Goal: Task Accomplishment & Management: Complete application form

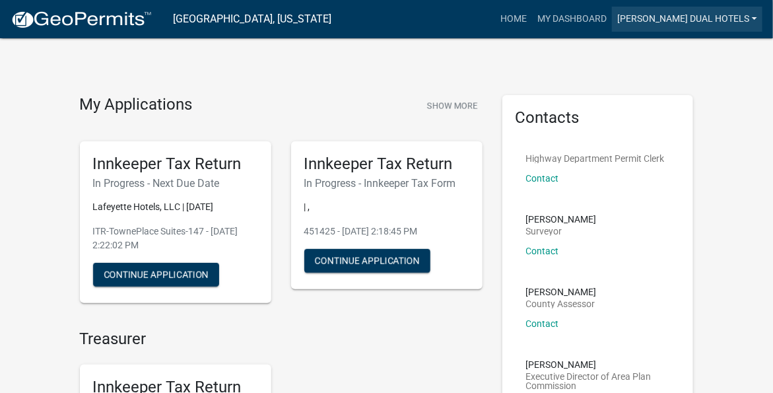
click at [753, 18] on link "[PERSON_NAME] Dual Hotels" at bounding box center [687, 19] width 150 height 25
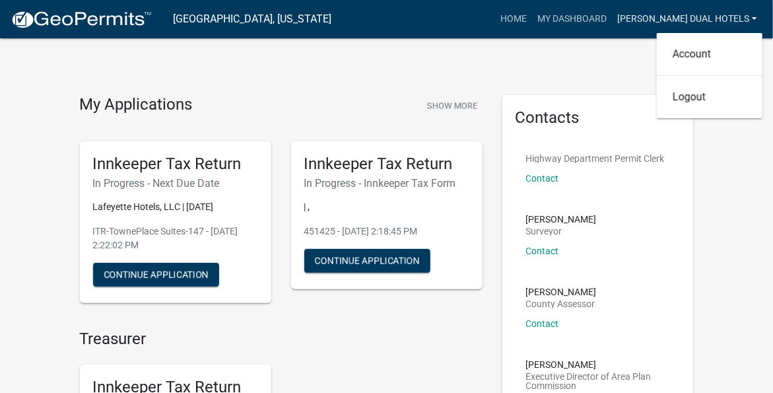
click at [753, 18] on link "[PERSON_NAME] Dual Hotels" at bounding box center [687, 19] width 150 height 25
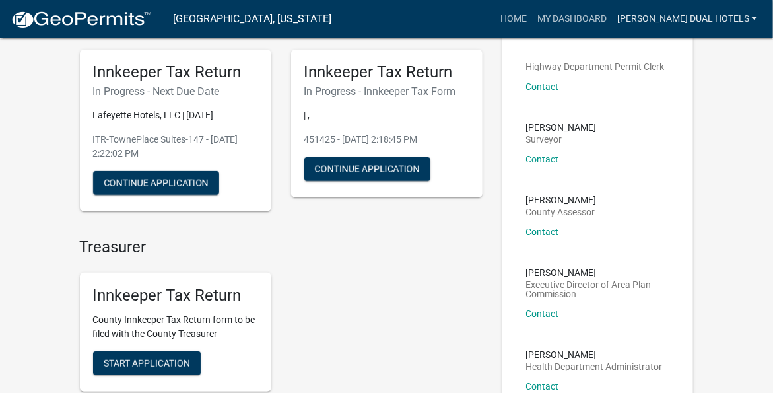
scroll to position [66, 0]
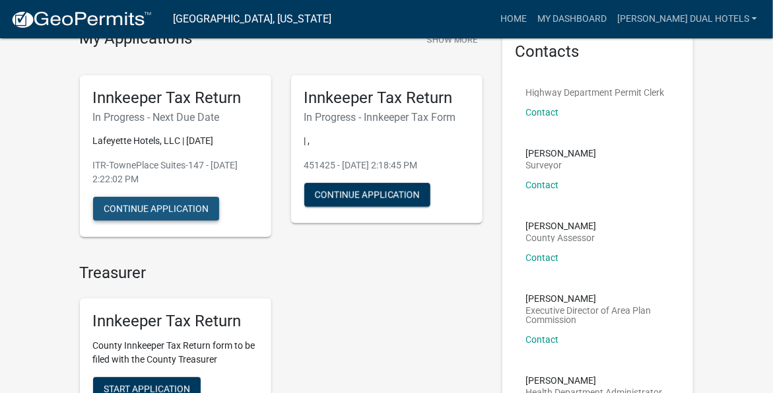
click at [144, 209] on button "Continue Application" at bounding box center [156, 209] width 126 height 24
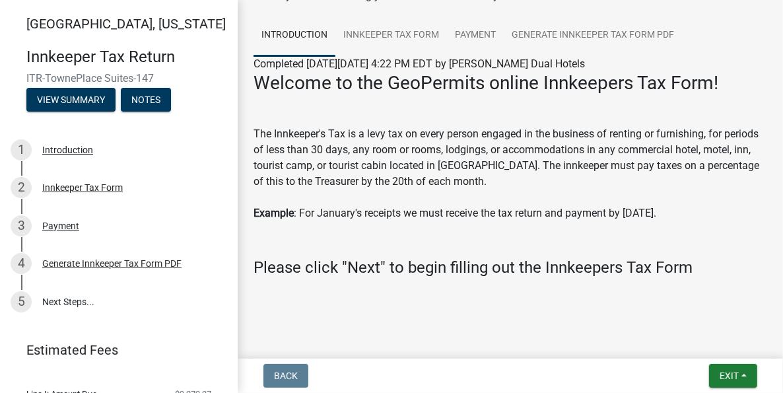
scroll to position [86, 0]
click at [729, 377] on span "Exit" at bounding box center [728, 375] width 19 height 11
click at [726, 374] on span "Exit" at bounding box center [728, 375] width 19 height 11
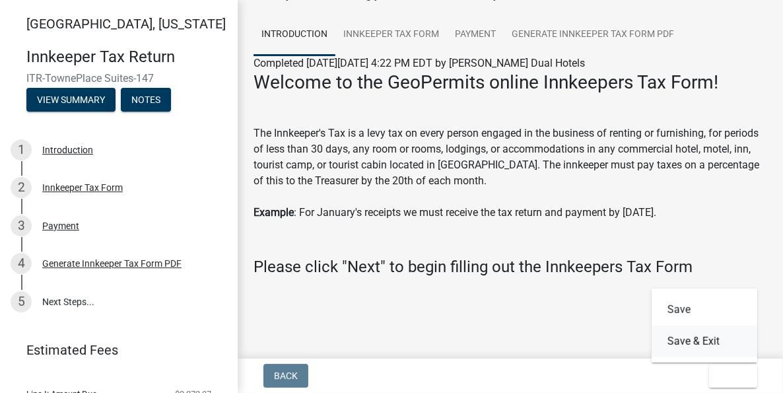
click at [693, 342] on button "Save & Exit" at bounding box center [704, 341] width 106 height 32
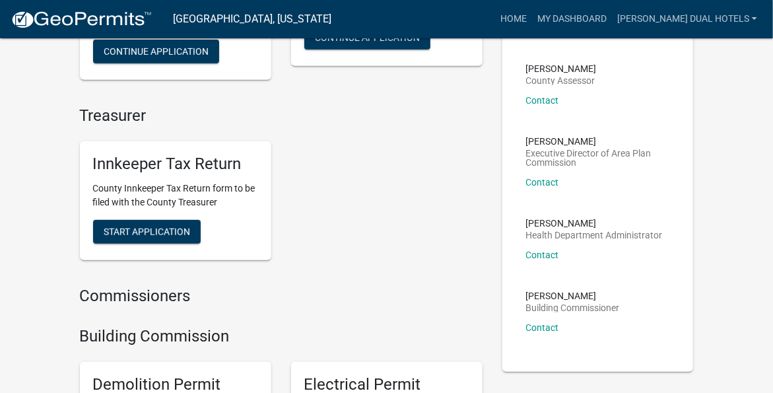
scroll to position [198, 0]
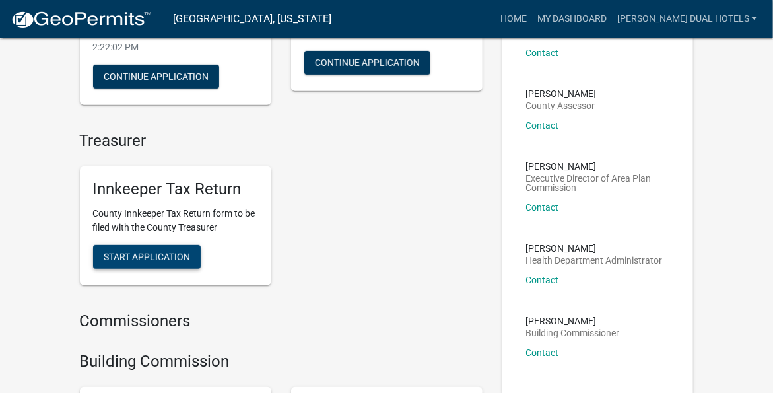
click at [141, 258] on span "Start Application" at bounding box center [147, 256] width 86 height 11
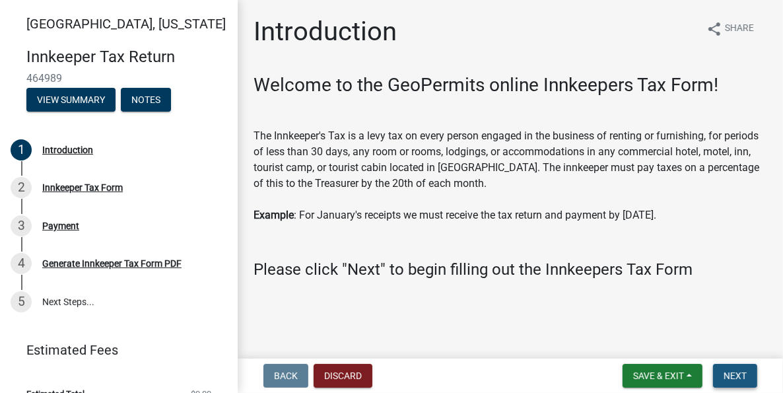
click at [740, 377] on span "Next" at bounding box center [734, 375] width 23 height 11
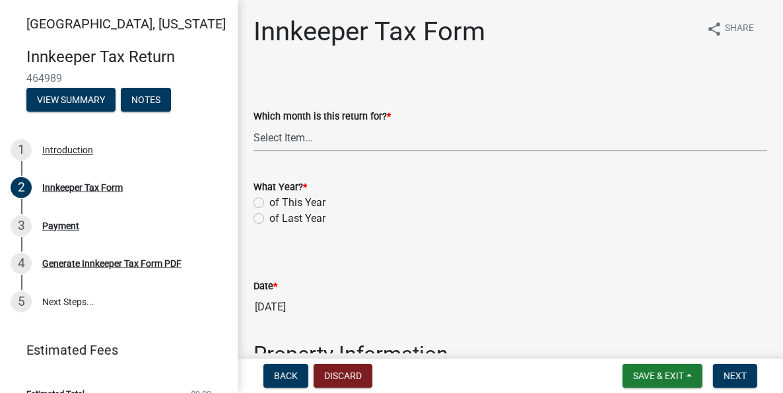
click at [314, 139] on select "Select Item... January February March April May June July August September Octo…" at bounding box center [509, 137] width 513 height 27
click at [253, 124] on select "Select Item... January February March April May June July August September Octo…" at bounding box center [509, 137] width 513 height 27
select select "3682557b-11f2-4064-b923-757c2ab608b9"
click at [269, 203] on label "of This Year" at bounding box center [297, 203] width 56 height 16
click at [269, 203] on input "of This Year" at bounding box center [273, 199] width 9 height 9
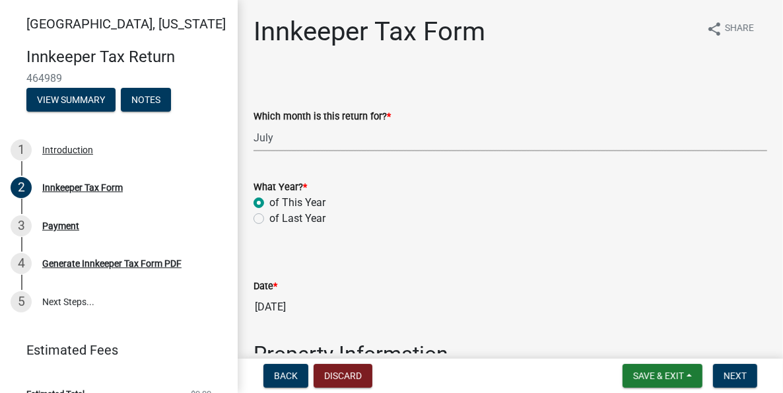
radio input "true"
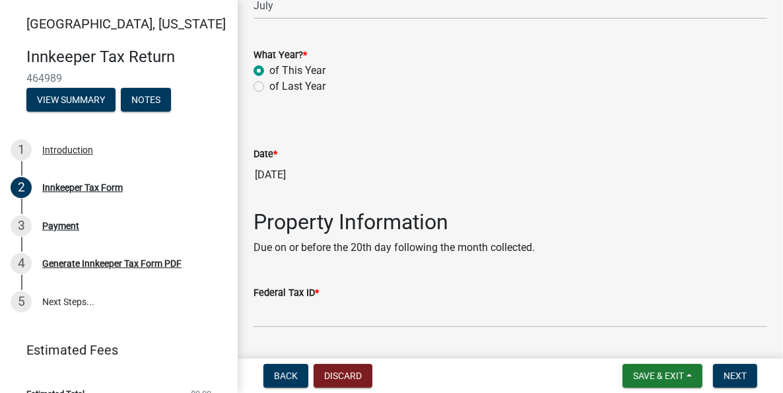
scroll to position [198, 0]
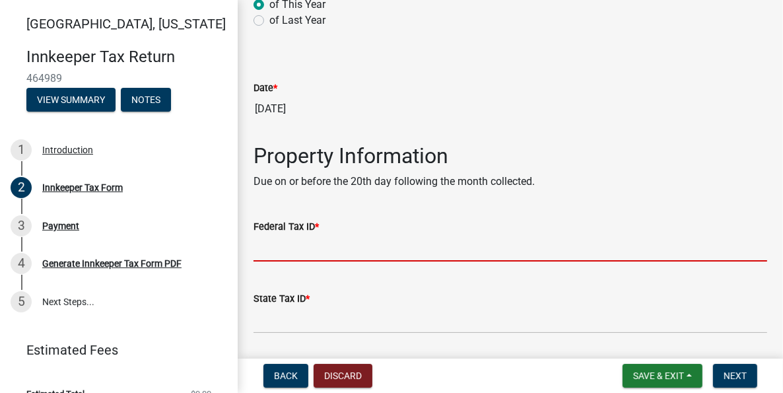
click at [359, 245] on input "Federal Tax ID *" at bounding box center [509, 247] width 513 height 27
click at [311, 250] on input "Federal Tax ID *" at bounding box center [509, 247] width 513 height 27
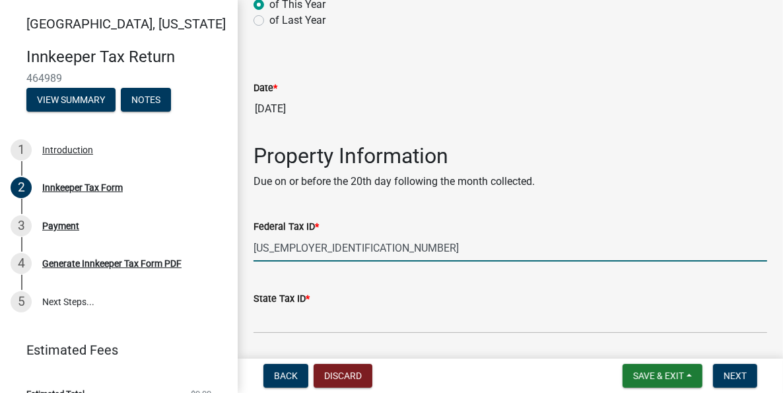
type input "[US_EMPLOYER_IDENTIFICATION_NUMBER]"
click at [325, 319] on input "State Tax ID *" at bounding box center [509, 319] width 513 height 27
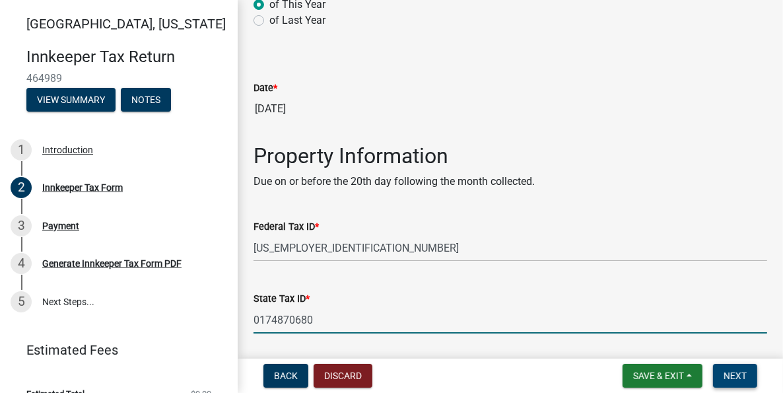
type input "0174870680"
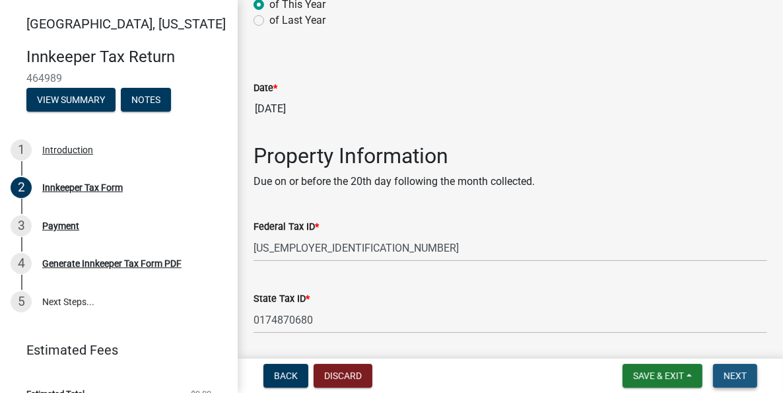
click at [735, 374] on span "Next" at bounding box center [734, 375] width 23 height 11
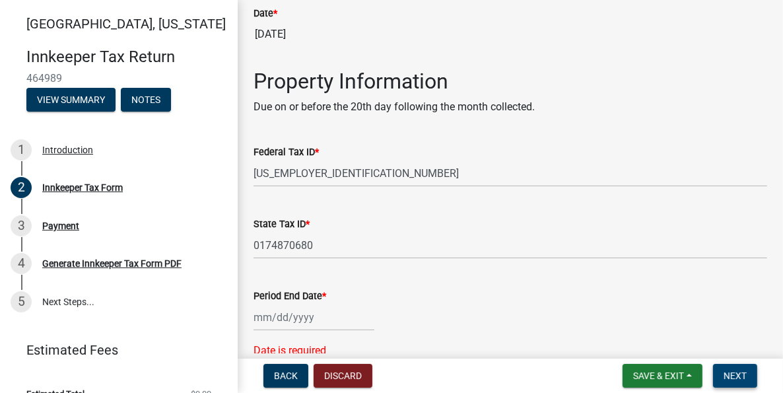
scroll to position [396, 0]
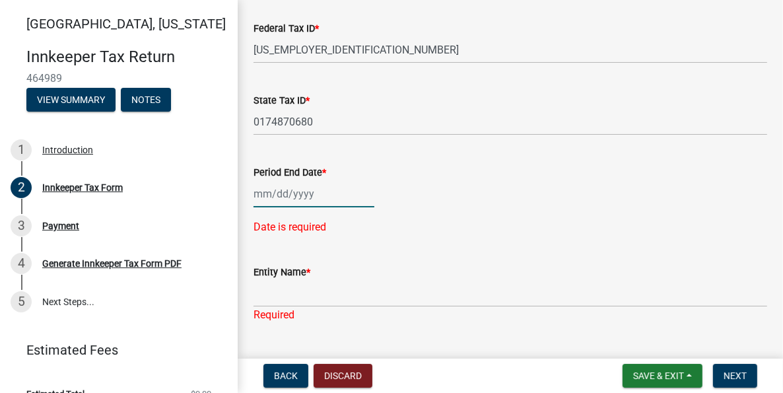
click at [265, 191] on div at bounding box center [313, 193] width 121 height 27
select select "8"
select select "2025"
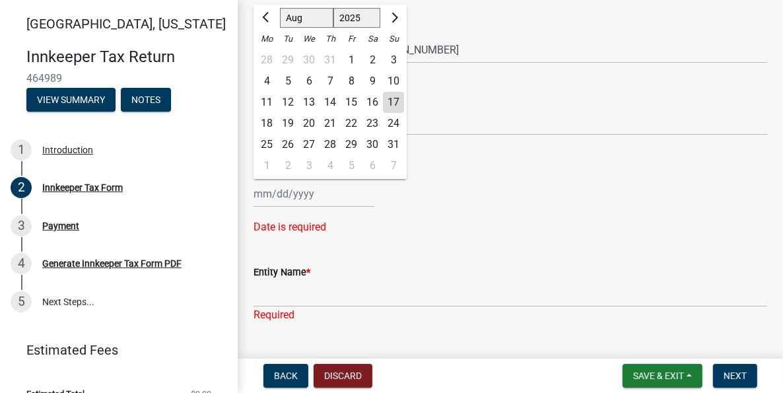
click at [327, 61] on div "31" at bounding box center [329, 60] width 21 height 21
type input "[DATE]"
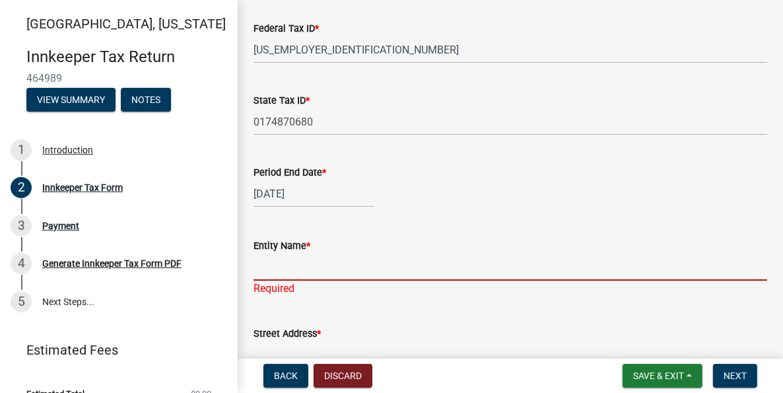
click at [272, 272] on input "Entity Name *" at bounding box center [509, 266] width 513 height 27
type input "Lafeyette Hotels, LLC"
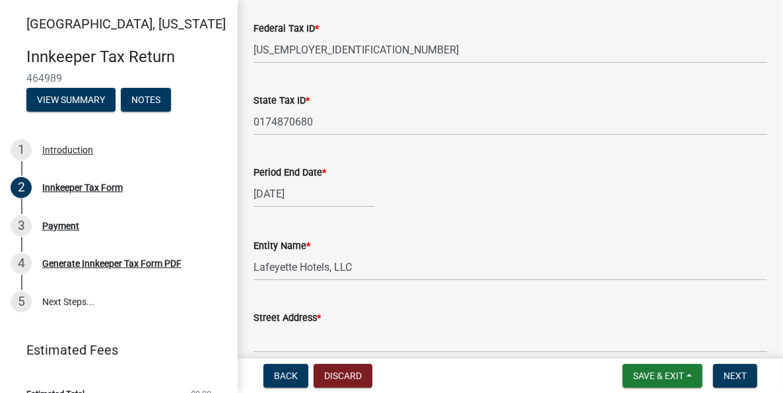
click at [356, 329] on form "Street Address *" at bounding box center [509, 330] width 513 height 43
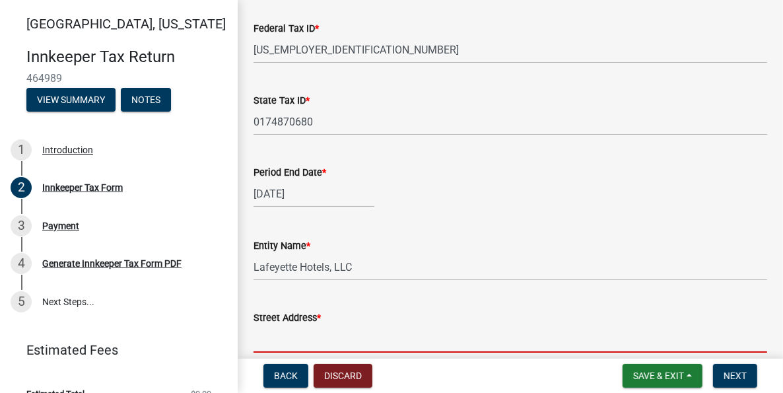
click at [334, 342] on input "Street Address *" at bounding box center [509, 338] width 513 height 27
type input "[STREET_ADDRESS]"
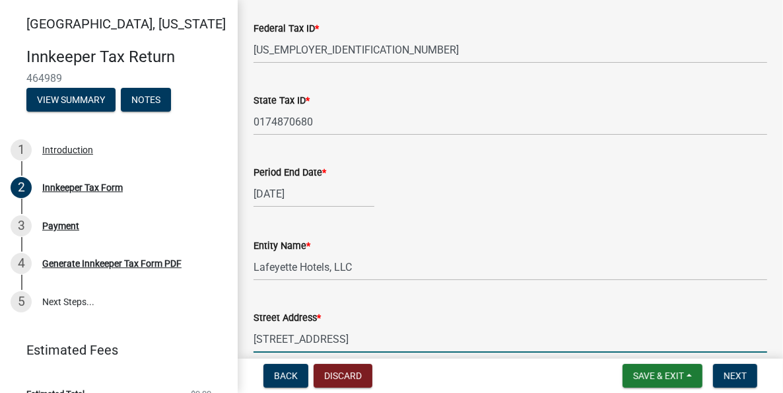
type input "[GEOGRAPHIC_DATA]"
type input "IN"
type input "47906"
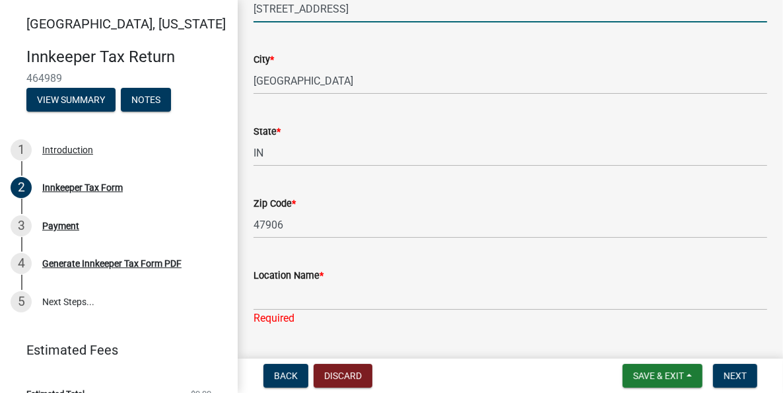
scroll to position [792, 0]
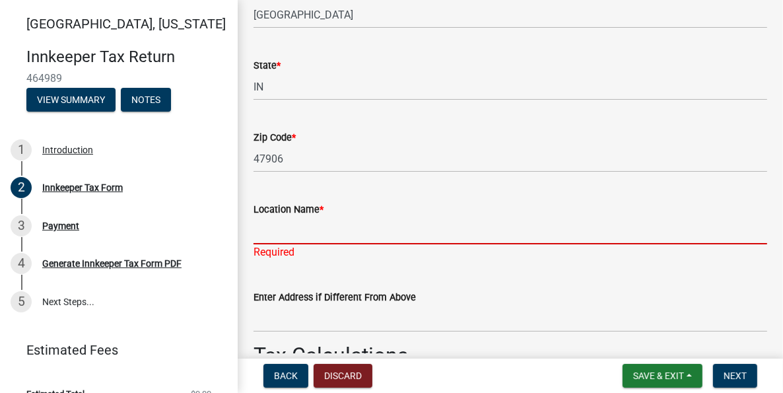
click at [296, 233] on input "Location Name *" at bounding box center [509, 230] width 513 height 27
type input "TownePlace Suites"
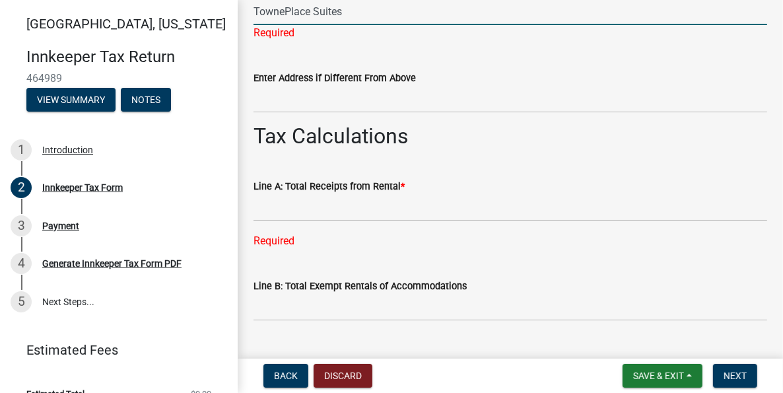
scroll to position [1056, 0]
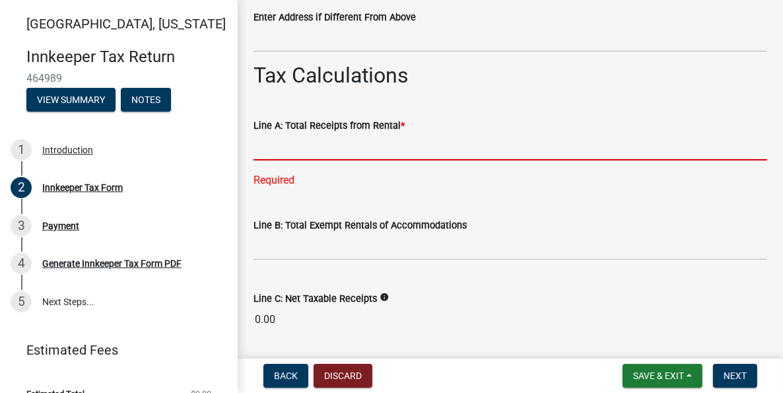
click at [300, 161] on div "Line A: Total Receipts from Rental * Required" at bounding box center [509, 143] width 513 height 89
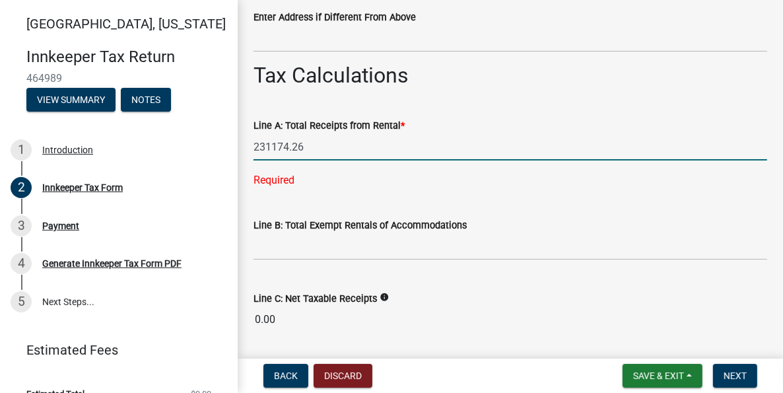
type input "231174.26"
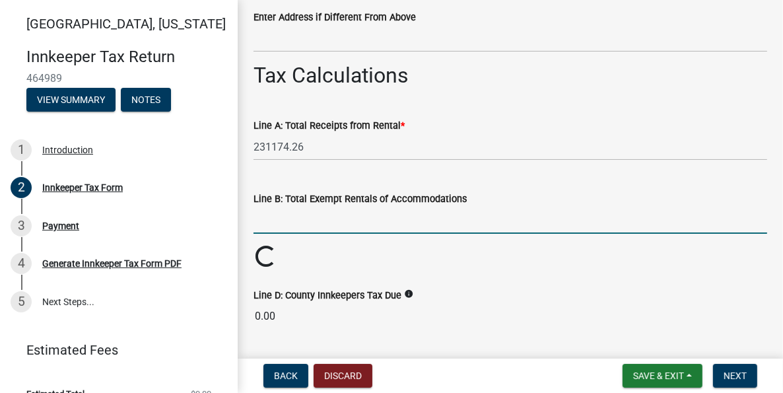
click at [310, 247] on wm-data-entity-input-list "Which month is this return for? * Select Item... January February March April M…" at bounding box center [509, 328] width 513 height 2621
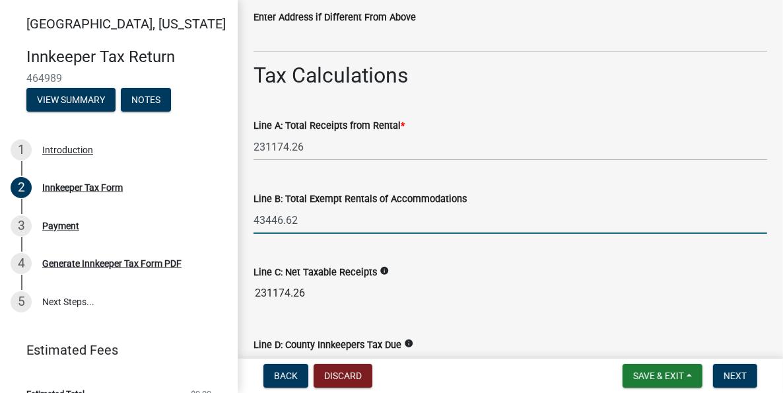
type input "43446.62"
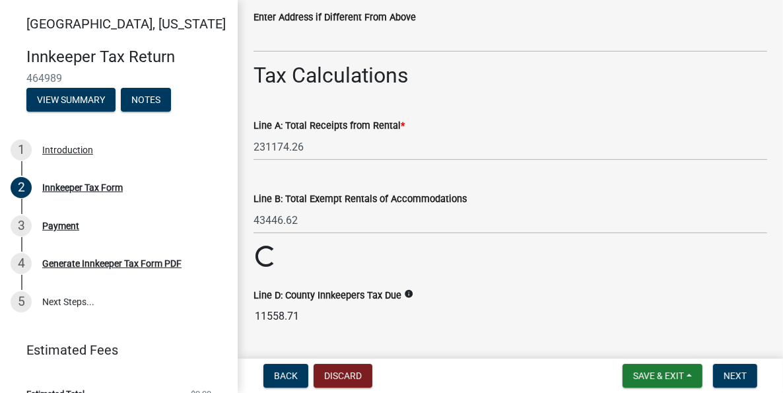
scroll to position [1188, 0]
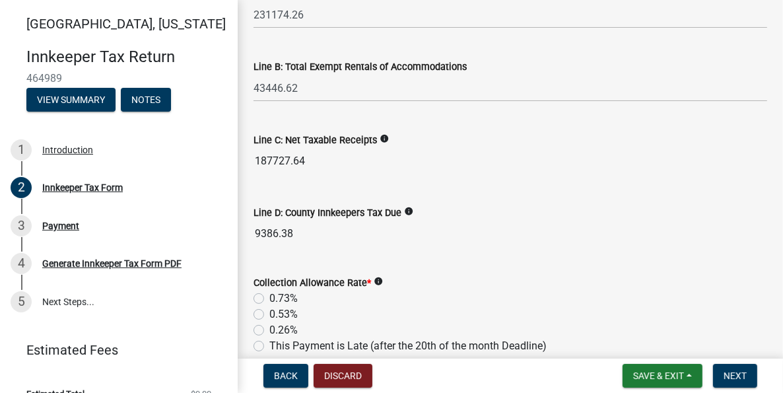
click at [269, 296] on label "0.73%" at bounding box center [283, 298] width 28 height 16
click at [269, 296] on input "0.73%" at bounding box center [273, 294] width 9 height 9
radio input "true"
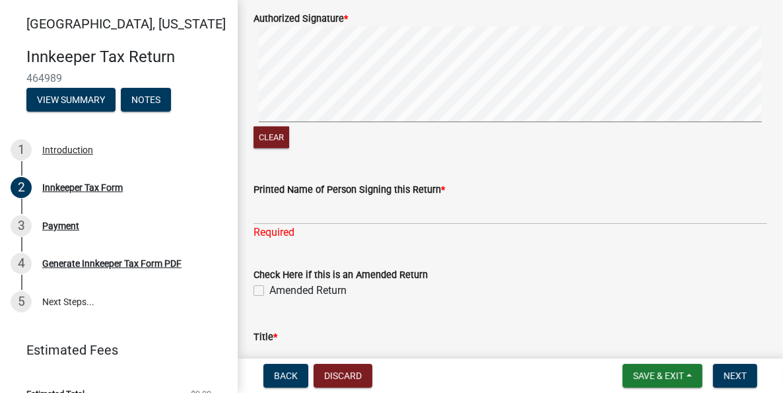
scroll to position [2177, 0]
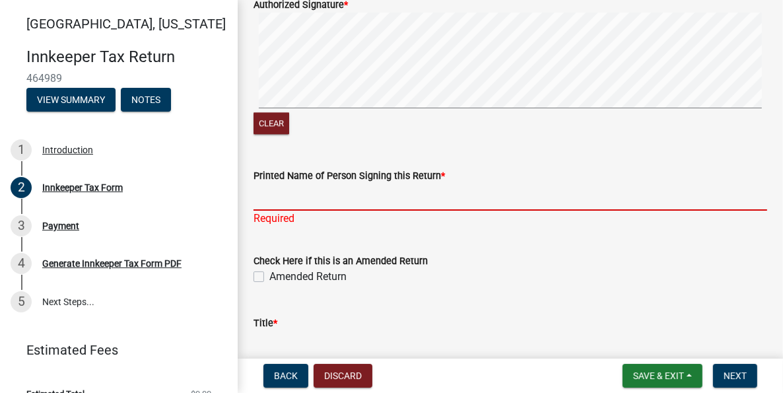
click at [289, 194] on input "Printed Name of Person Signing this Return *" at bounding box center [509, 196] width 513 height 27
type input "[PERSON_NAME]"
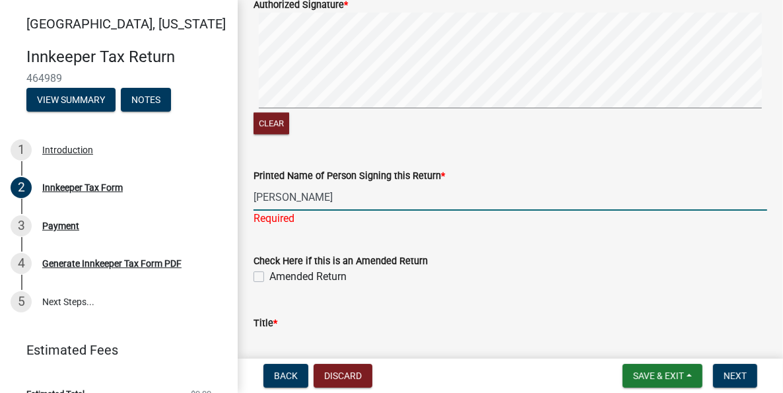
type input "6785412766"
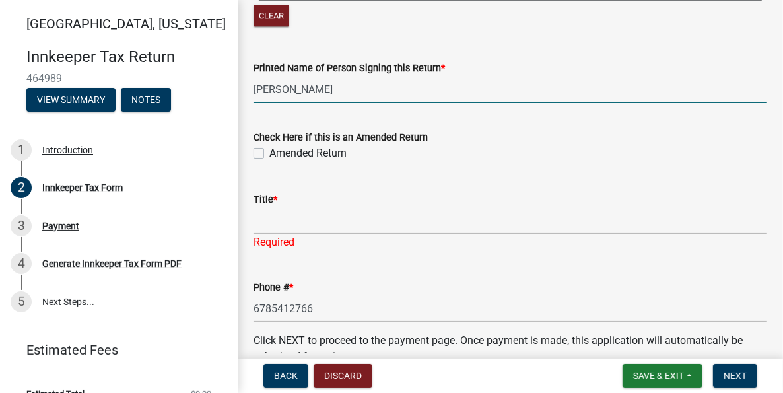
scroll to position [2309, 0]
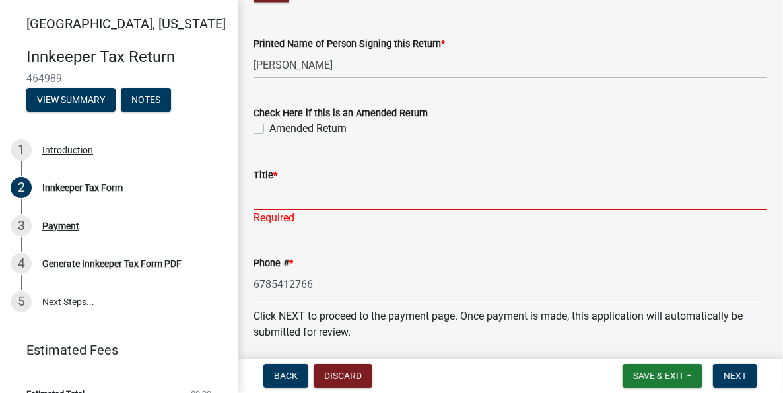
click at [284, 194] on input "Title *" at bounding box center [509, 196] width 513 height 27
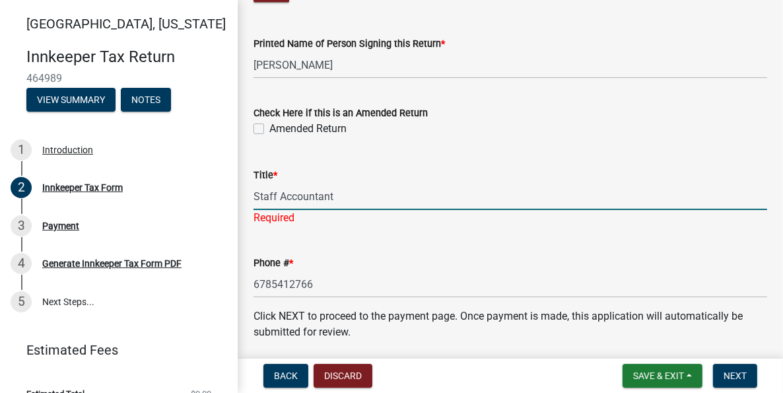
type input "Staff Accountant"
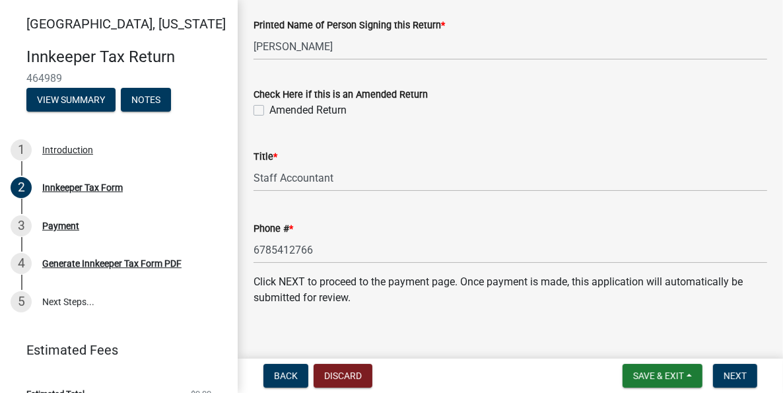
scroll to position [2337, 0]
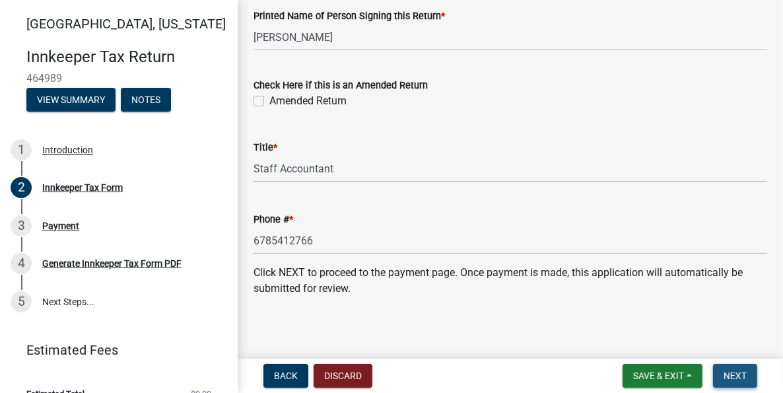
click at [736, 377] on span "Next" at bounding box center [734, 375] width 23 height 11
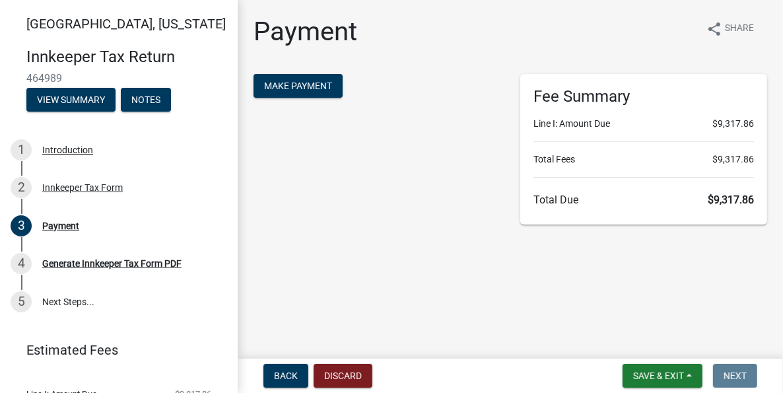
click at [506, 308] on main "Payment share Share Make Payment Fee Summary Line I: Amount Due $9,317.86 Total…" at bounding box center [510, 176] width 545 height 353
click at [288, 83] on span "Make Payment" at bounding box center [298, 85] width 68 height 11
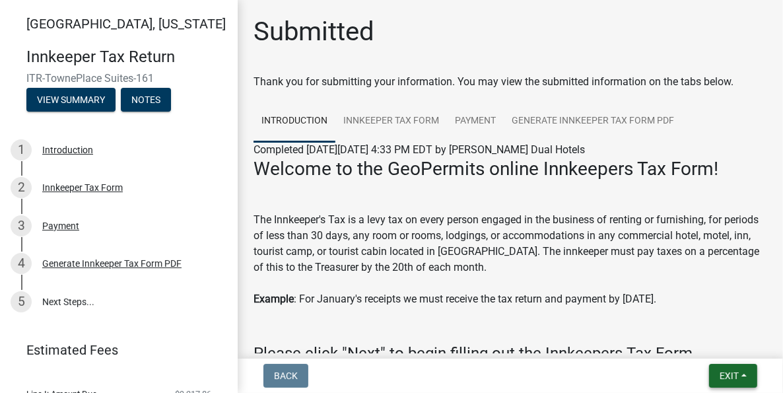
click at [735, 379] on span "Exit" at bounding box center [728, 375] width 19 height 11
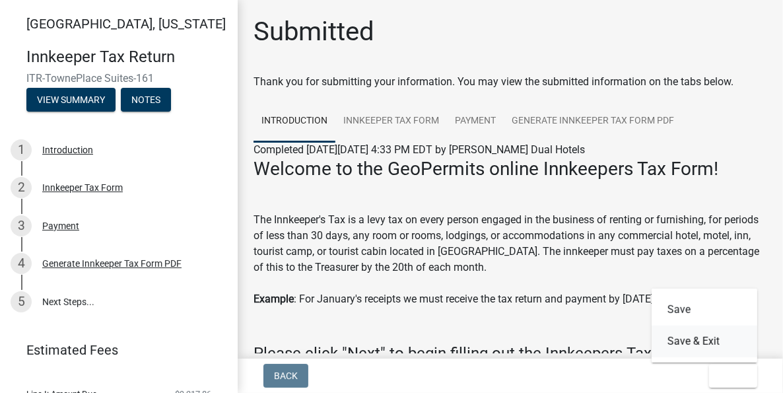
click at [705, 337] on button "Save & Exit" at bounding box center [704, 341] width 106 height 32
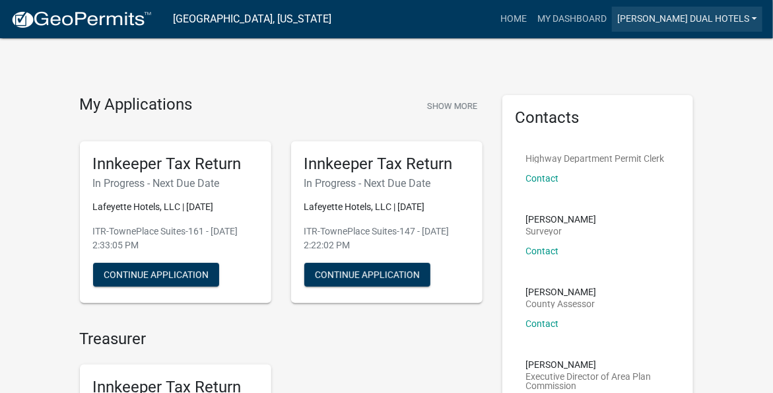
click at [753, 18] on link "[PERSON_NAME] Dual Hotels" at bounding box center [687, 19] width 150 height 25
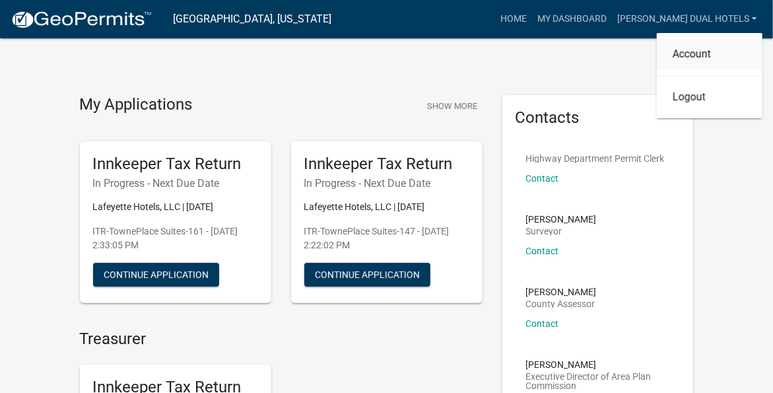
click at [691, 56] on link "Account" at bounding box center [709, 54] width 106 height 32
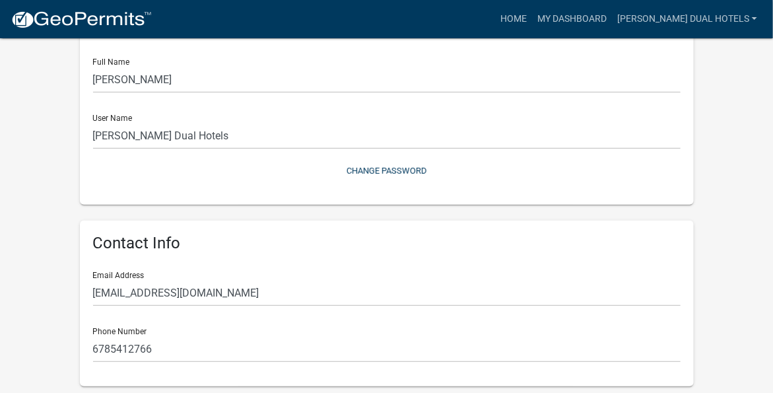
scroll to position [66, 0]
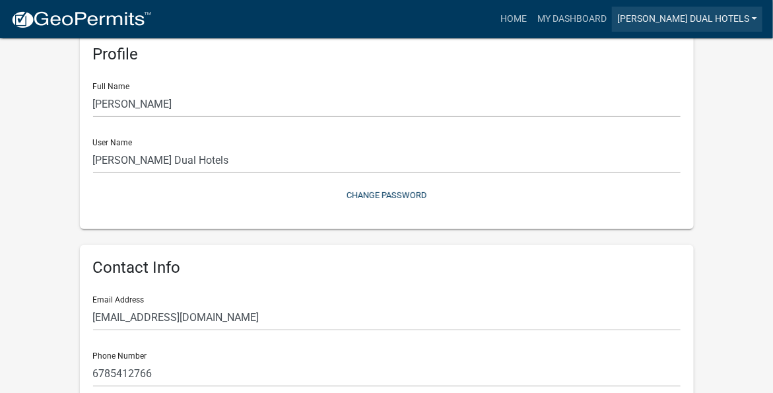
click at [751, 19] on link "[PERSON_NAME] Dual Hotels" at bounding box center [687, 19] width 150 height 25
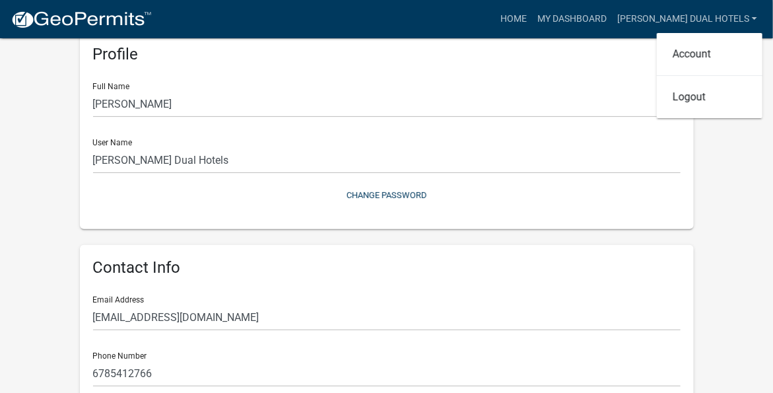
click at [731, 219] on wm-user-profile-view "more_horiz Home My Dashboard Hammond Dual Hotels Account Logout My Account Save…" at bounding box center [386, 237] width 773 height 575
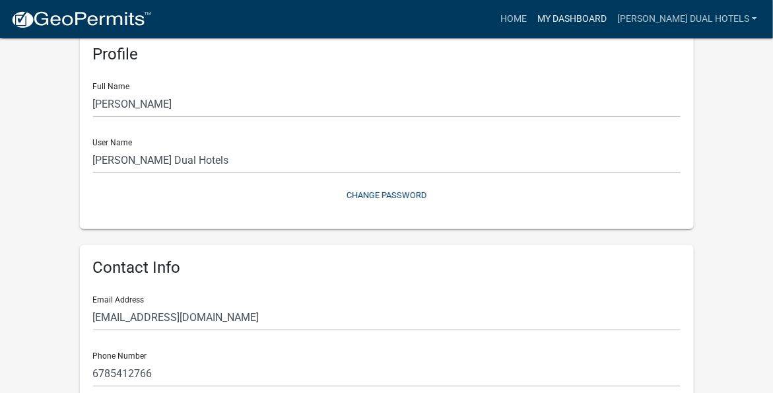
click at [571, 20] on link "My Dashboard" at bounding box center [572, 19] width 80 height 25
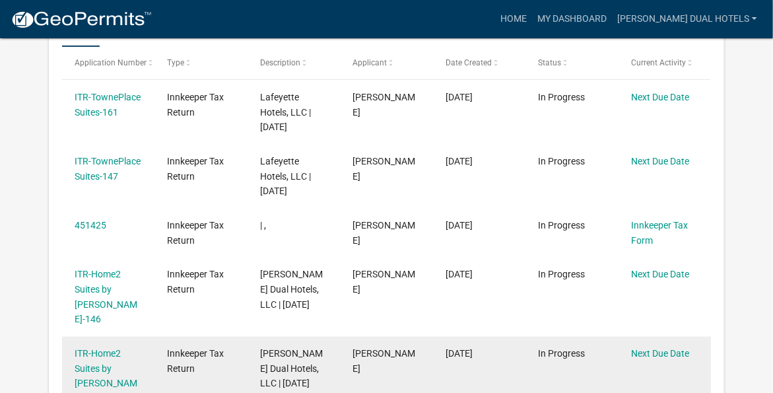
scroll to position [264, 0]
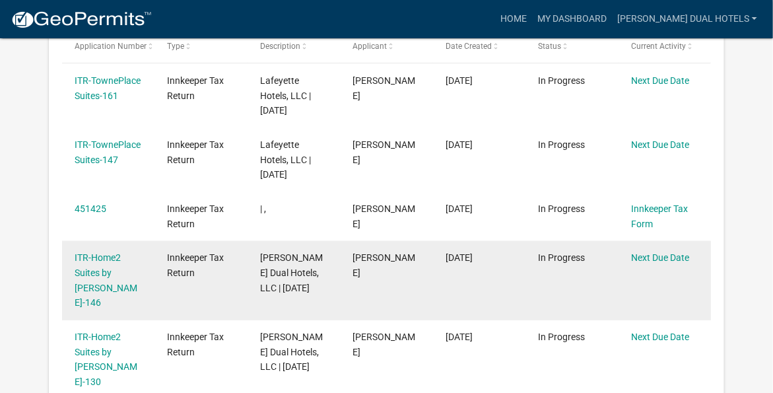
click at [92, 279] on div "ITR-Home2 Suites by Hilton-146" at bounding box center [108, 280] width 67 height 60
click at [105, 274] on link "ITR-Home2 Suites by Hilton-146" at bounding box center [106, 279] width 63 height 55
